Goal: Information Seeking & Learning: Learn about a topic

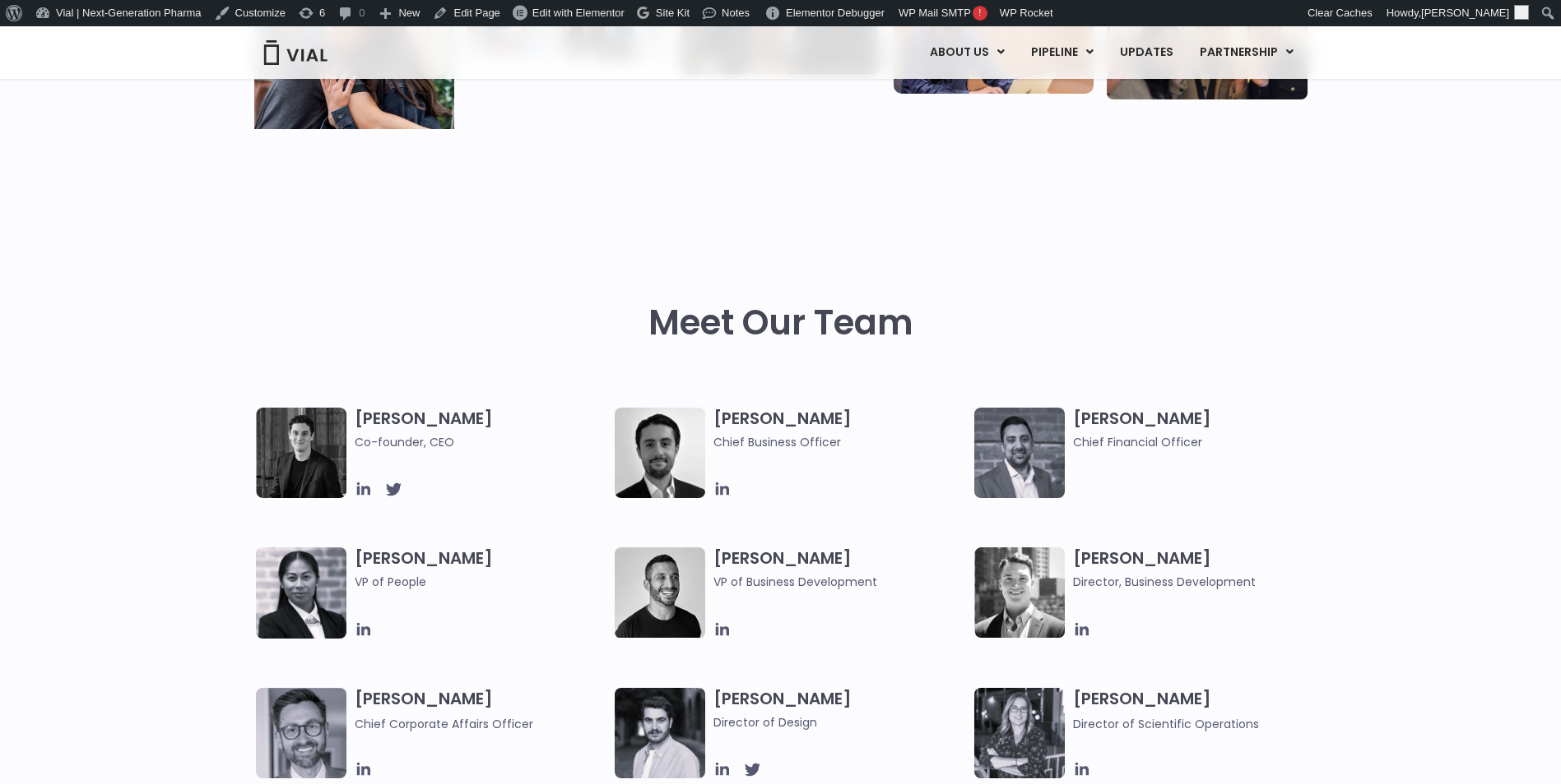
scroll to position [548, 0]
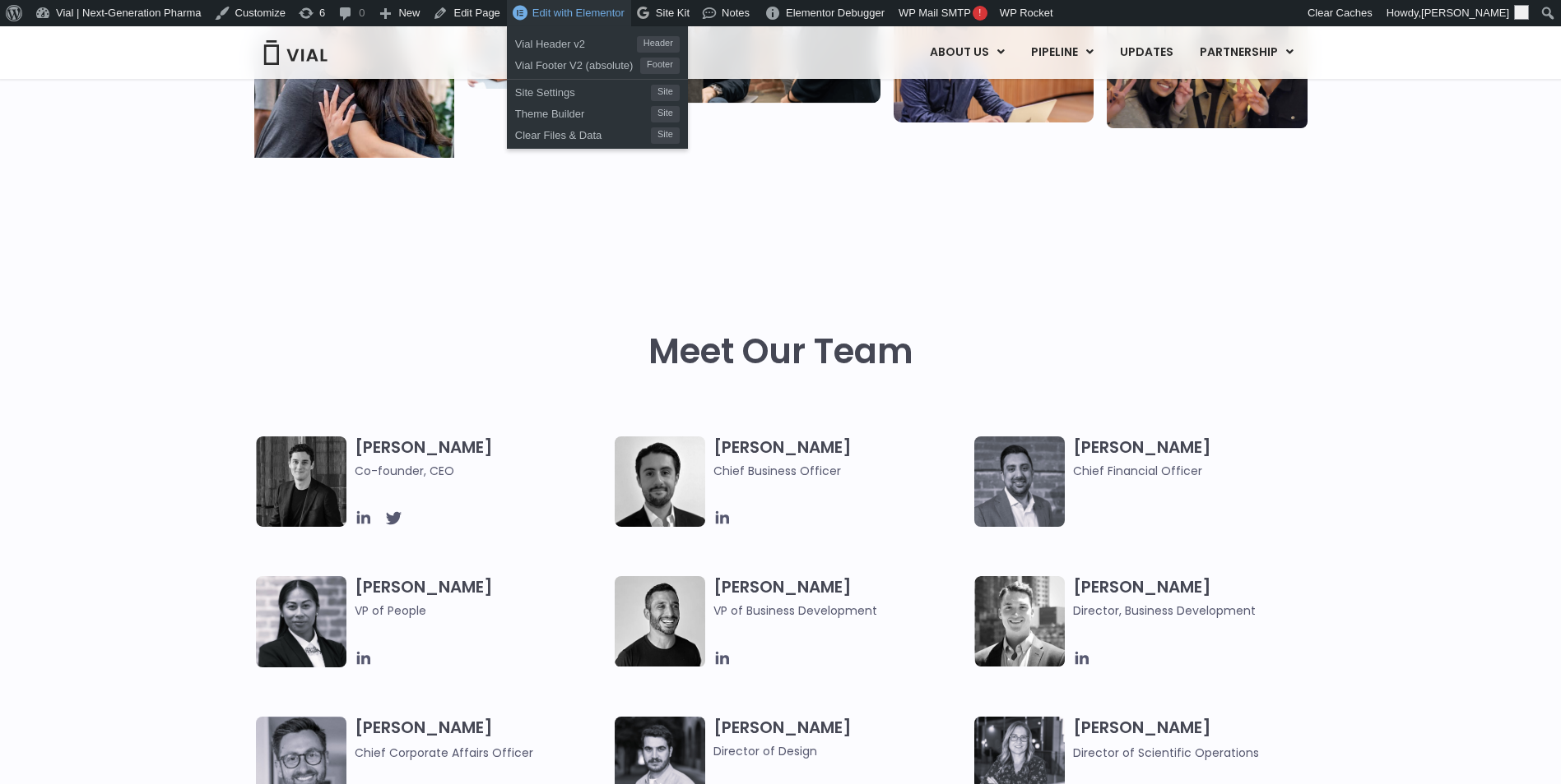
click at [573, 19] on span "Edit with Elementor" at bounding box center [578, 13] width 92 height 13
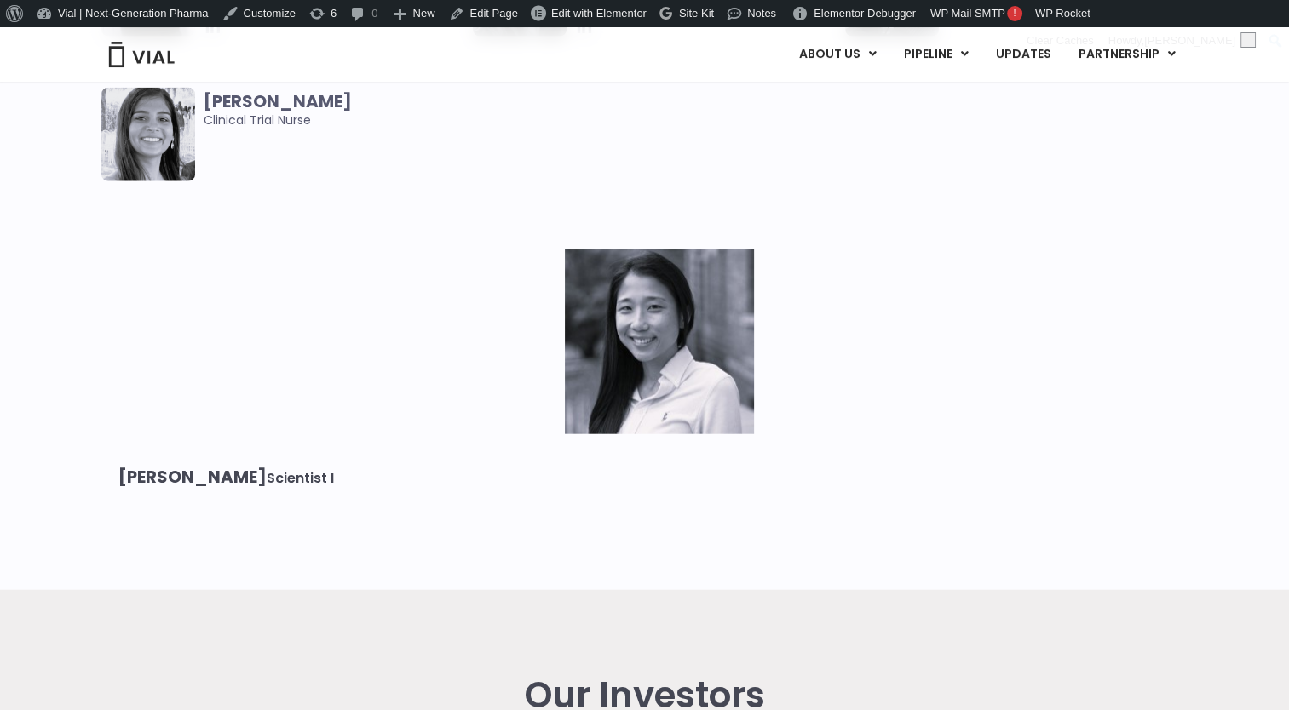
scroll to position [3690, 0]
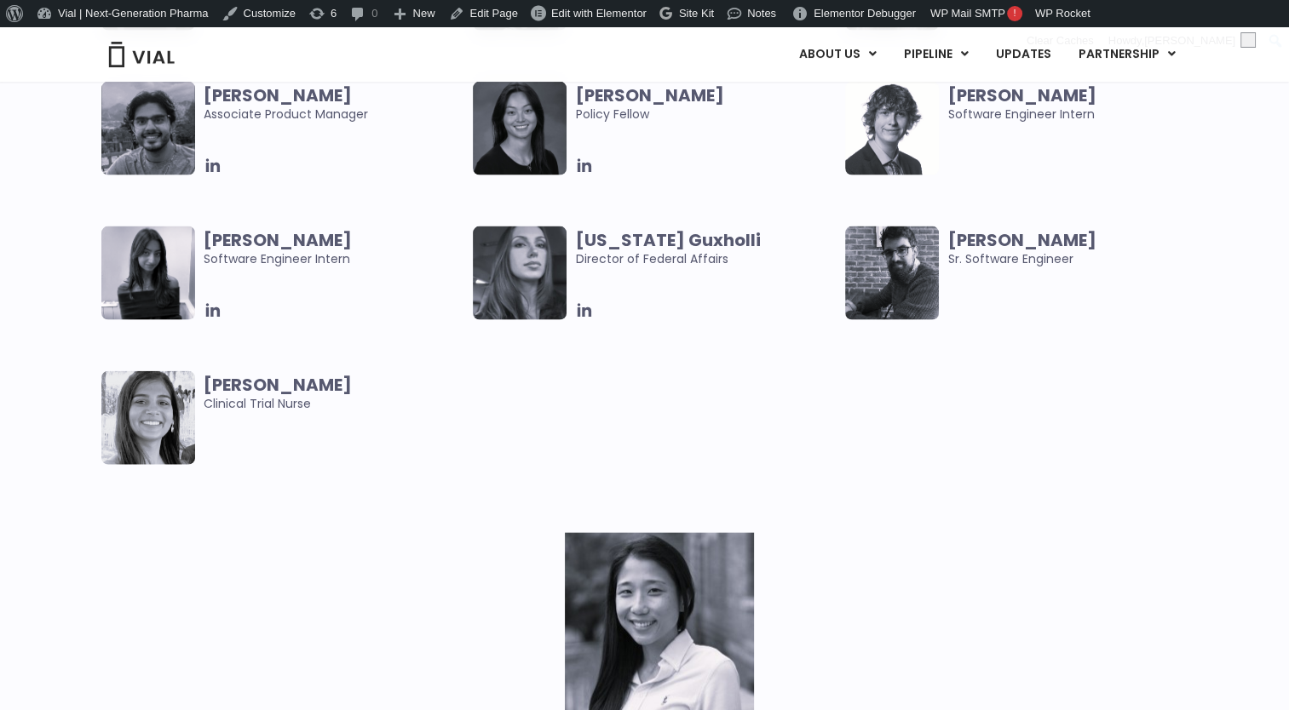
click at [565, 533] on img at bounding box center [659, 625] width 189 height 185
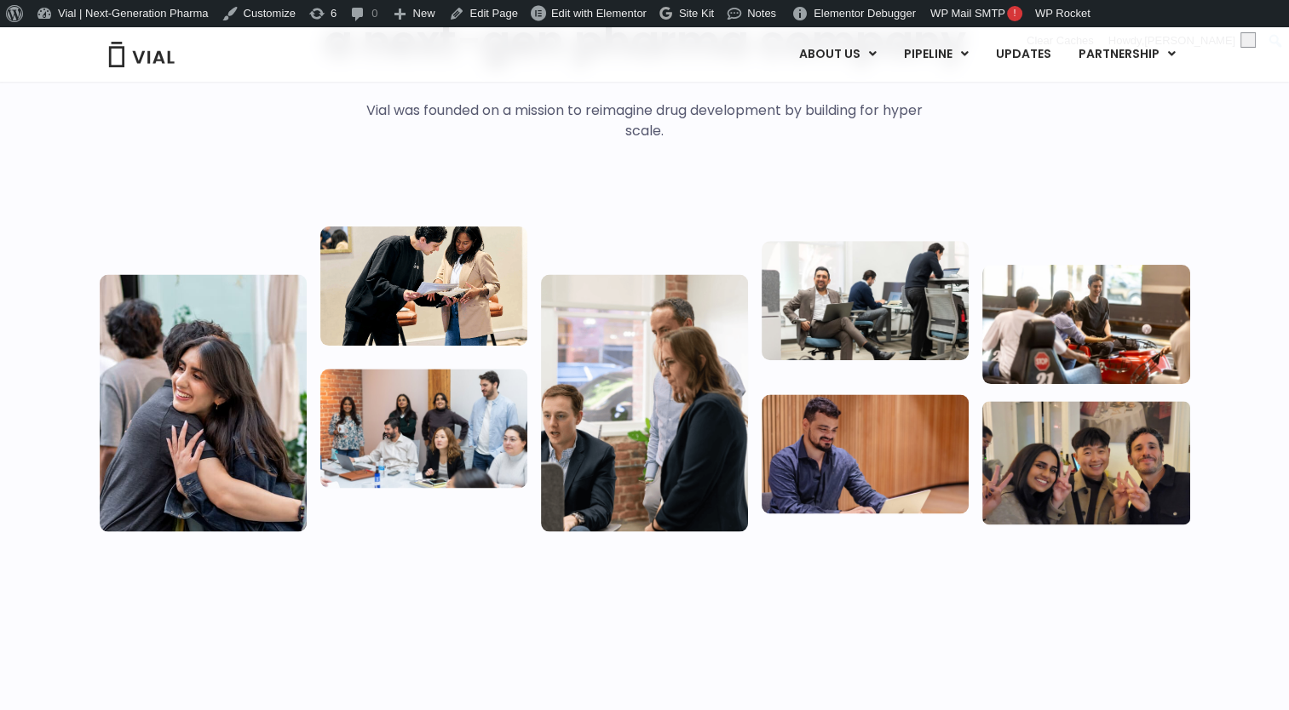
scroll to position [0, 0]
